Goal: Task Accomplishment & Management: Use online tool/utility

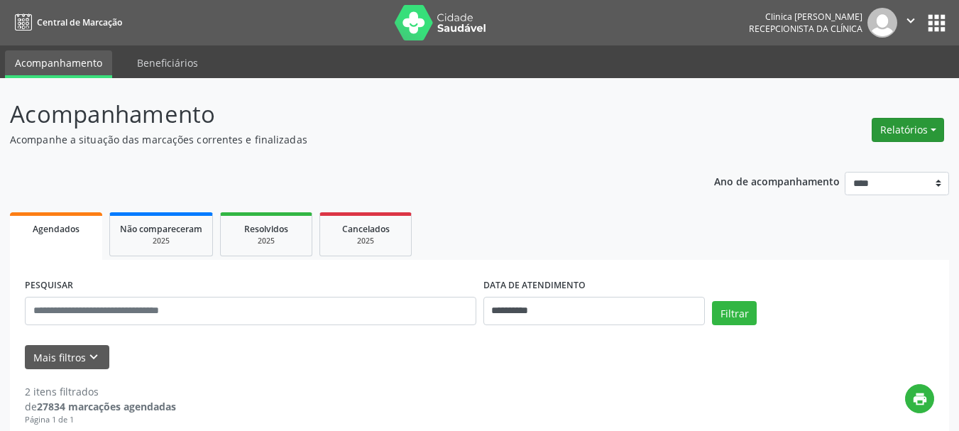
click at [904, 133] on button "Relatórios" at bounding box center [908, 130] width 72 height 24
click at [835, 162] on link "Agendamentos" at bounding box center [868, 160] width 153 height 20
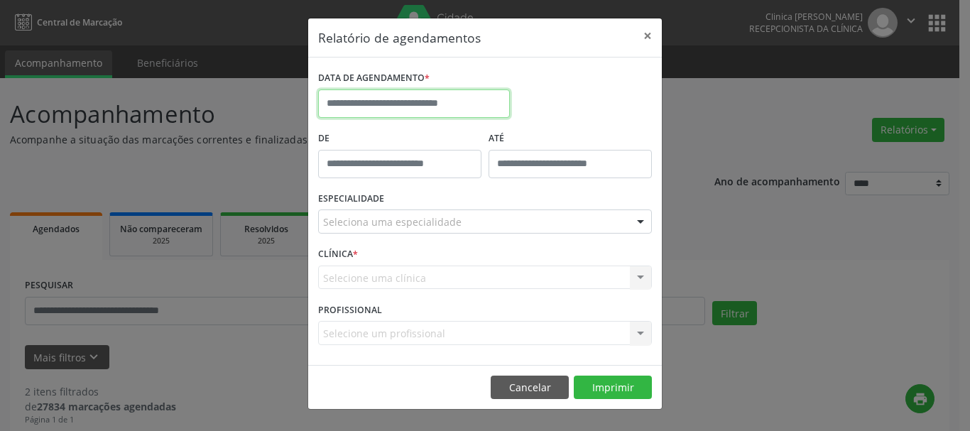
click at [378, 110] on input "text" at bounding box center [414, 103] width 192 height 28
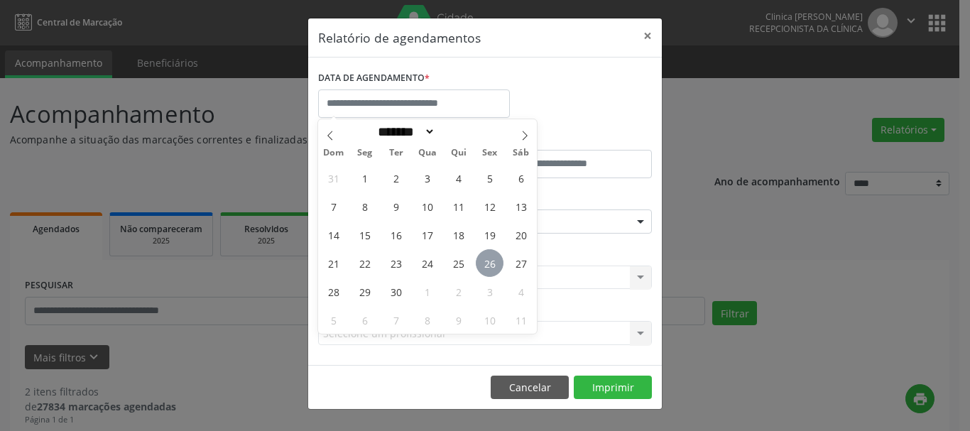
click at [489, 256] on span "26" at bounding box center [490, 263] width 28 height 28
type input "**********"
click at [489, 256] on span "26" at bounding box center [490, 263] width 28 height 28
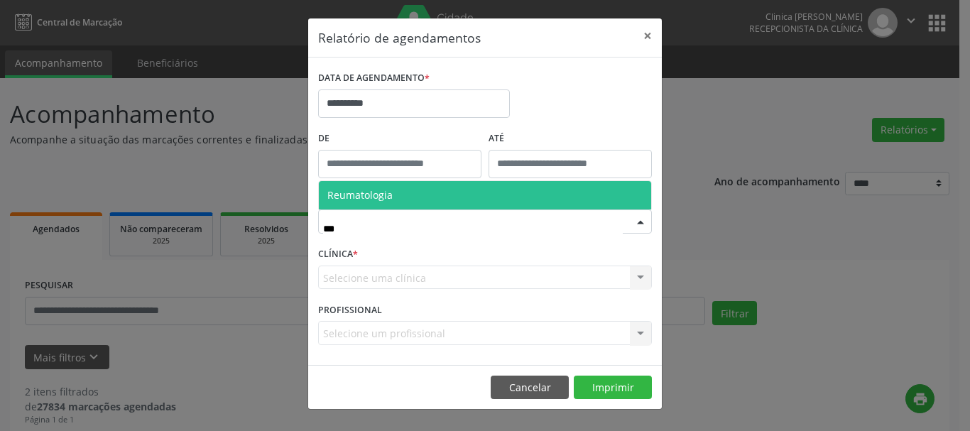
click at [377, 197] on span "Reumatologia" at bounding box center [359, 194] width 65 height 13
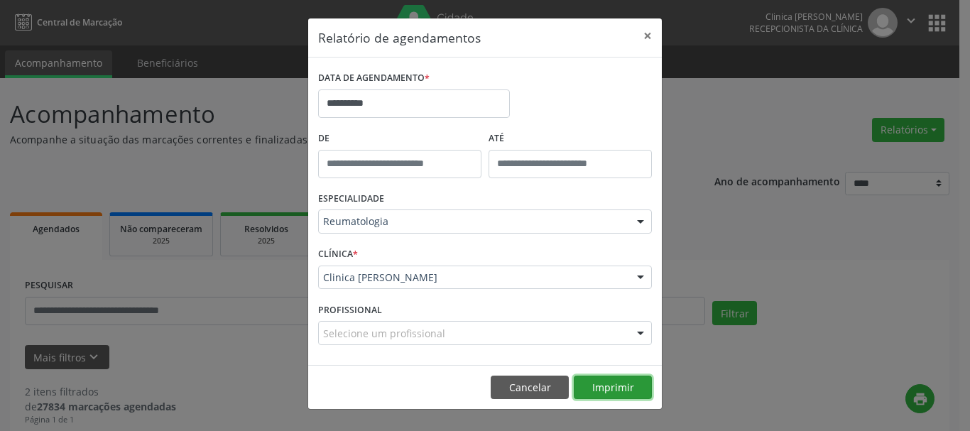
click at [609, 381] on button "Imprimir" at bounding box center [612, 387] width 78 height 24
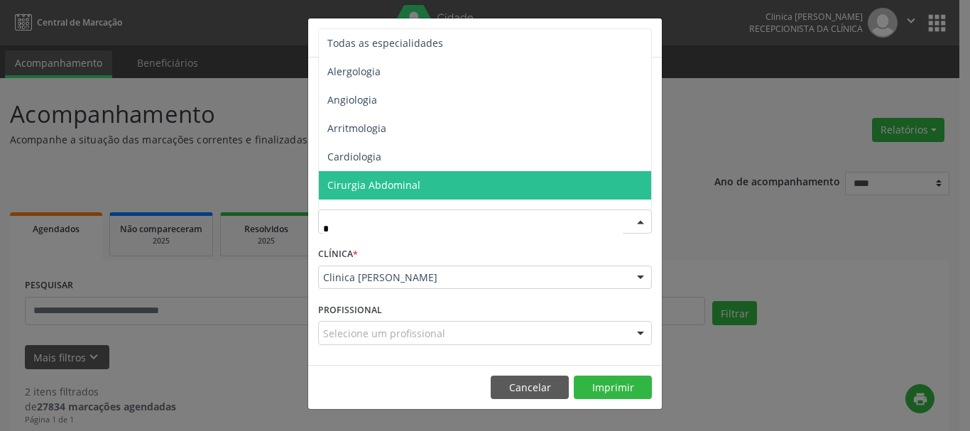
type input "**"
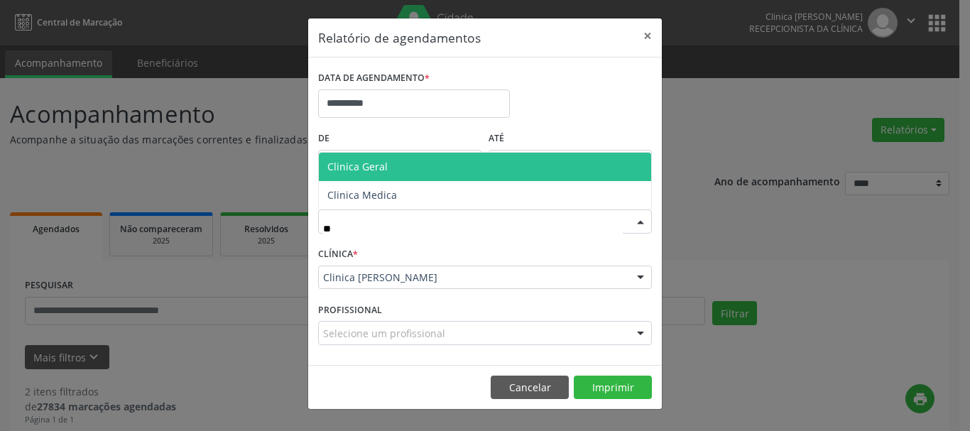
click at [386, 158] on span "Clinica Geral" at bounding box center [485, 167] width 332 height 28
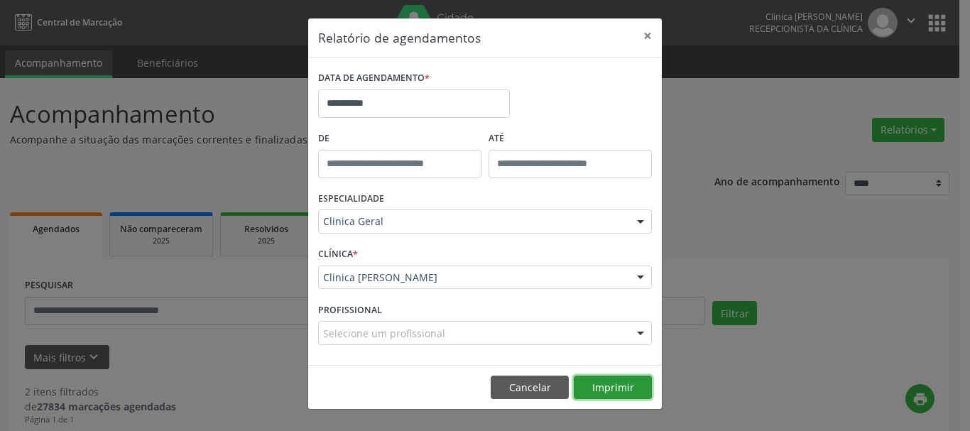
click at [615, 391] on button "Imprimir" at bounding box center [612, 387] width 78 height 24
